Goal: Task Accomplishment & Management: Complete application form

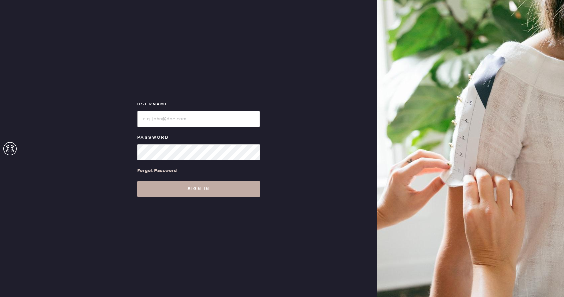
type input "reformationbellevue"
click at [212, 185] on button "Sign in" at bounding box center [198, 189] width 123 height 16
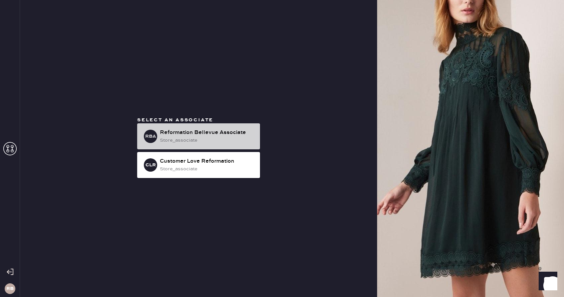
click at [224, 138] on div "store_associate" at bounding box center [207, 140] width 95 height 7
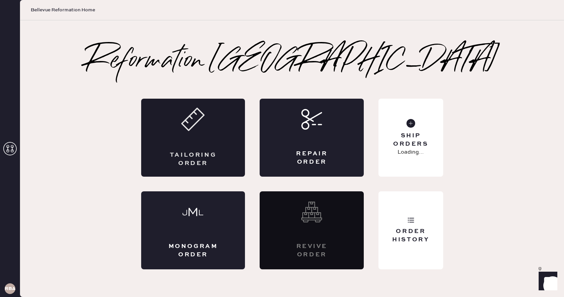
click at [199, 137] on div "Tailoring Order" at bounding box center [193, 138] width 104 height 78
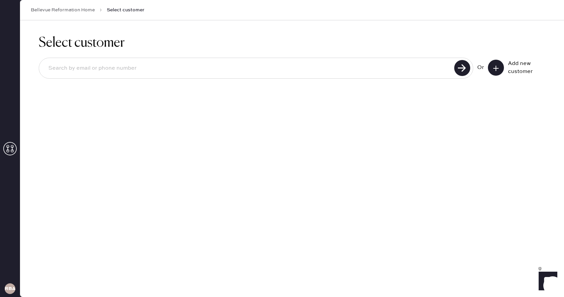
click at [493, 74] on button at bounding box center [496, 68] width 16 height 16
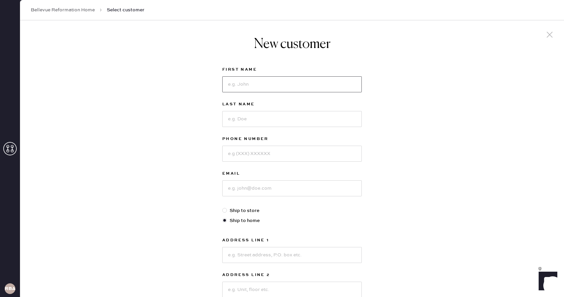
click at [267, 86] on input at bounding box center [292, 84] width 140 height 16
click at [161, 106] on div "New customer First Name Last Name Phone Number Email Ship to store Ship to home…" at bounding box center [292, 227] width 544 height 414
click at [271, 80] on input at bounding box center [292, 84] width 140 height 16
type input "[PERSON_NAME]"
click at [280, 120] on input at bounding box center [292, 119] width 140 height 16
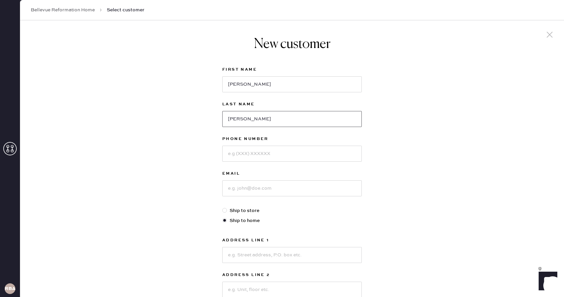
type input "[PERSON_NAME]"
click at [331, 160] on input at bounding box center [292, 154] width 140 height 16
type input "5103327976"
click at [327, 190] on input at bounding box center [292, 189] width 140 height 16
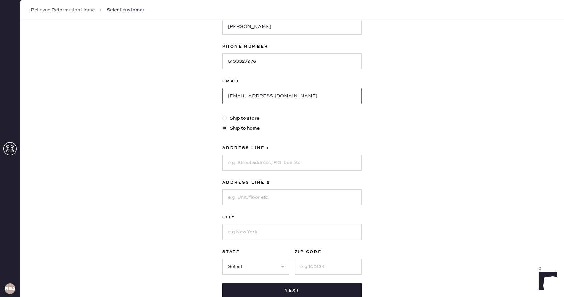
scroll to position [121, 0]
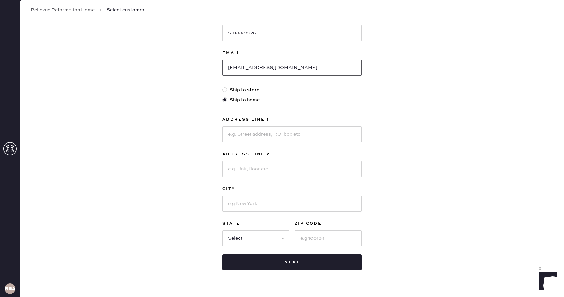
type input "[EMAIL_ADDRESS][DOMAIN_NAME]"
click at [295, 133] on input at bounding box center [292, 134] width 140 height 16
type input "[STREET_ADDRESS]"
click at [279, 172] on input at bounding box center [292, 169] width 140 height 16
type input "Unit 2"
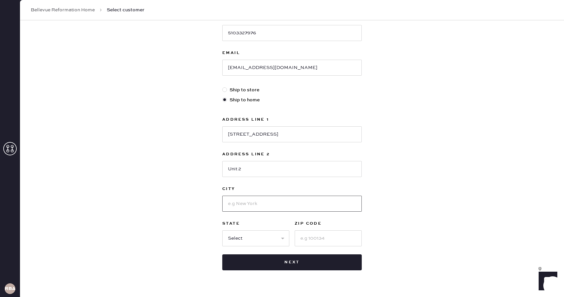
click at [249, 207] on input at bounding box center [292, 204] width 140 height 16
type input "[PERSON_NAME]"
click at [240, 238] on select "Select AK AL AR AZ CA CO CT [GEOGRAPHIC_DATA] DE FL [GEOGRAPHIC_DATA] HI [GEOGR…" at bounding box center [255, 239] width 67 height 16
select select "WA"
click at [308, 238] on input at bounding box center [328, 239] width 67 height 16
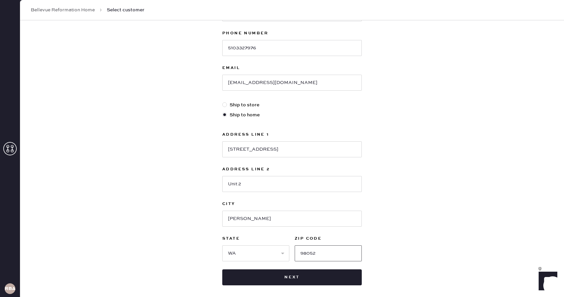
scroll to position [108, 0]
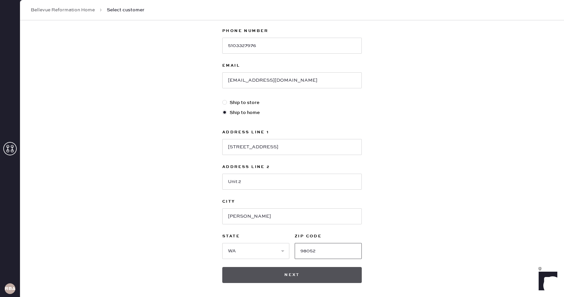
type input "98052"
click at [277, 276] on button "Next" at bounding box center [292, 275] width 140 height 16
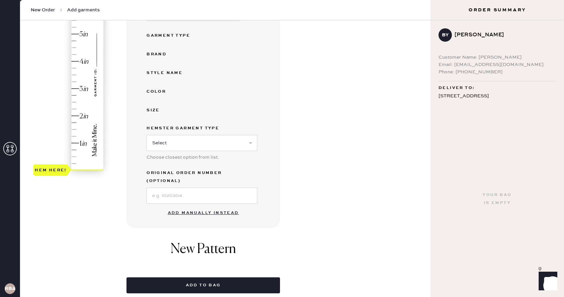
scroll to position [128, 0]
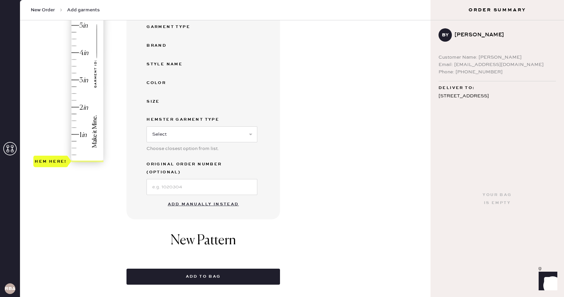
click at [201, 198] on button "Add manually instead" at bounding box center [203, 204] width 79 height 13
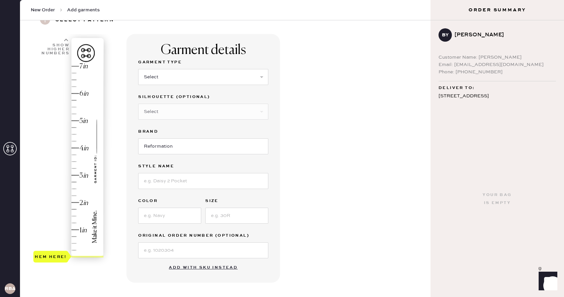
scroll to position [30, 0]
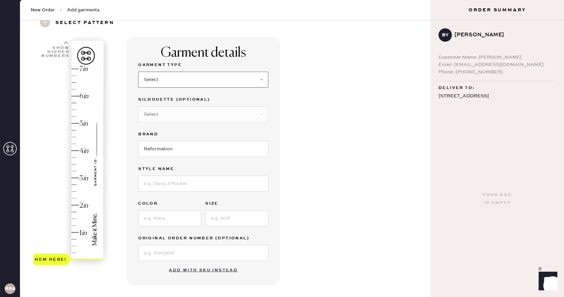
click at [158, 83] on select "Select Basic Skirt Jeans Leggings Pants Shorts Basic Sleeved Dress Basic Sleeve…" at bounding box center [203, 80] width 130 height 16
select select "6"
click at [191, 114] on select "Select Maxi Dress Midi Dress Mini Dress Other" at bounding box center [203, 114] width 130 height 16
select select "39"
click at [178, 152] on input "Reformation" at bounding box center [203, 149] width 130 height 16
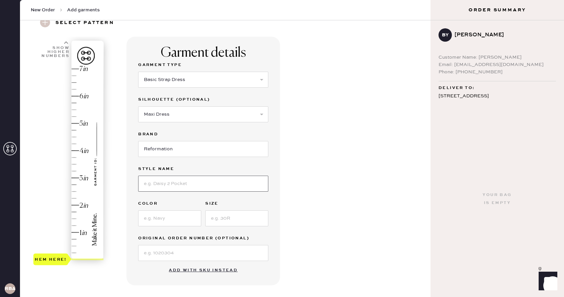
click at [170, 190] on input at bounding box center [203, 184] width 130 height 16
type input "Pernille"
click at [165, 220] on input at bounding box center [169, 219] width 63 height 16
type input "Pink"
click at [237, 223] on input at bounding box center [236, 219] width 63 height 16
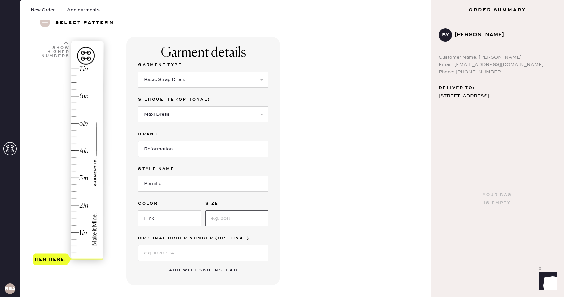
type input "s"
type input "S"
click at [208, 252] on input at bounding box center [203, 253] width 130 height 16
click at [142, 270] on div "Garment details Garment Type Select Basic Skirt Jeans Leggings Pants Shorts Bas…" at bounding box center [203, 161] width 154 height 249
type input "6.5"
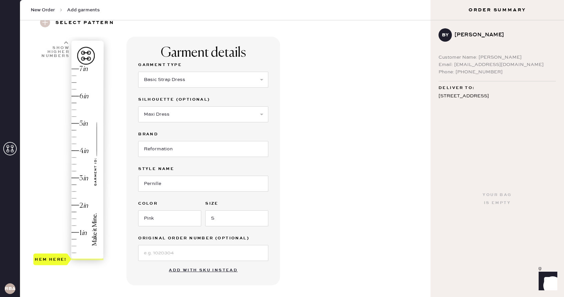
click at [75, 82] on div "Hem here!" at bounding box center [68, 164] width 71 height 197
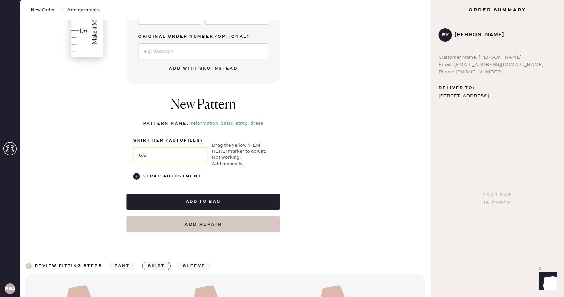
scroll to position [234, 0]
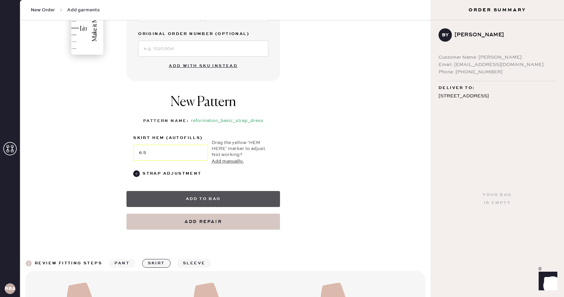
click at [214, 195] on button "Add to bag" at bounding box center [203, 199] width 154 height 16
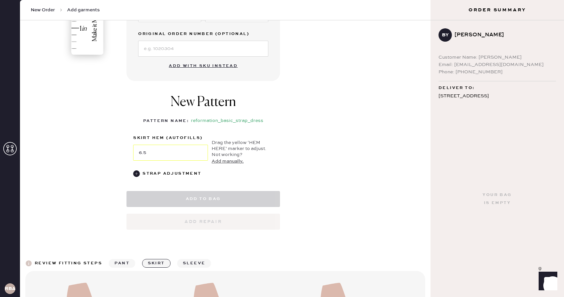
select select "6"
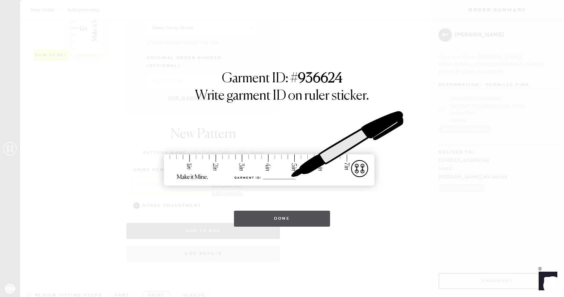
click at [282, 222] on button "Done" at bounding box center [282, 219] width 96 height 16
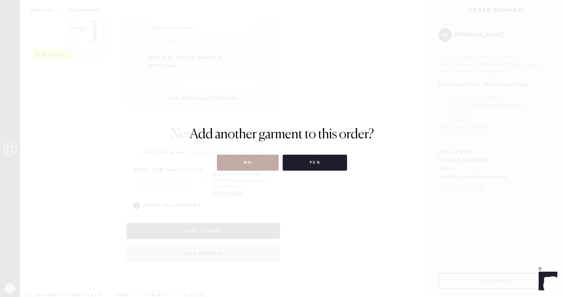
click at [249, 165] on button "No" at bounding box center [248, 163] width 62 height 16
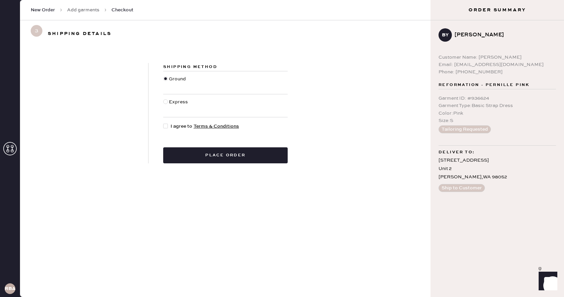
click at [165, 102] on div at bounding box center [165, 101] width 5 height 5
click at [164, 99] on input "Express" at bounding box center [163, 98] width 0 height 0
radio input "true"
click at [168, 127] on div at bounding box center [165, 126] width 5 height 5
click at [164, 123] on input "I agree to Terms & Conditions" at bounding box center [163, 123] width 0 height 0
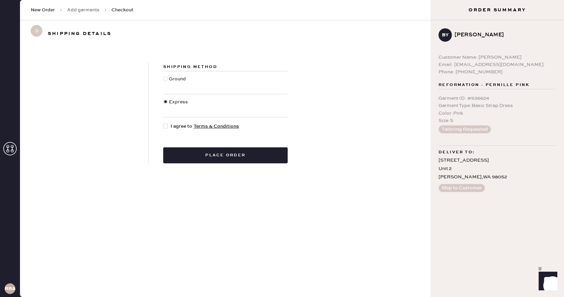
checkbox input "true"
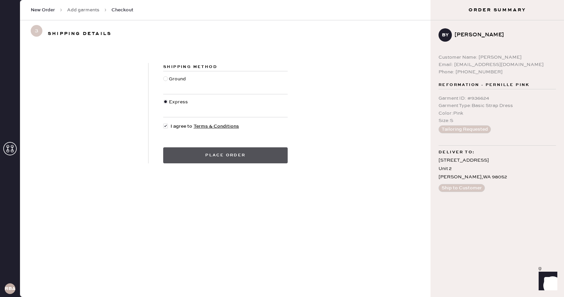
click at [210, 154] on button "Place order" at bounding box center [225, 156] width 124 height 16
